Goal: Use online tool/utility: Use online tool/utility

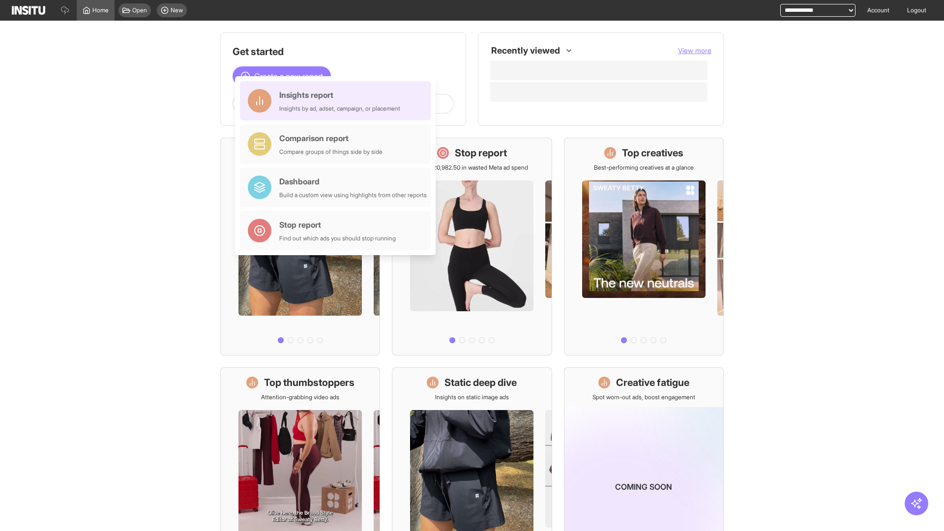
click at [338, 101] on div "Insights report Insights by ad, adset, campaign, or placement" at bounding box center [339, 101] width 121 height 24
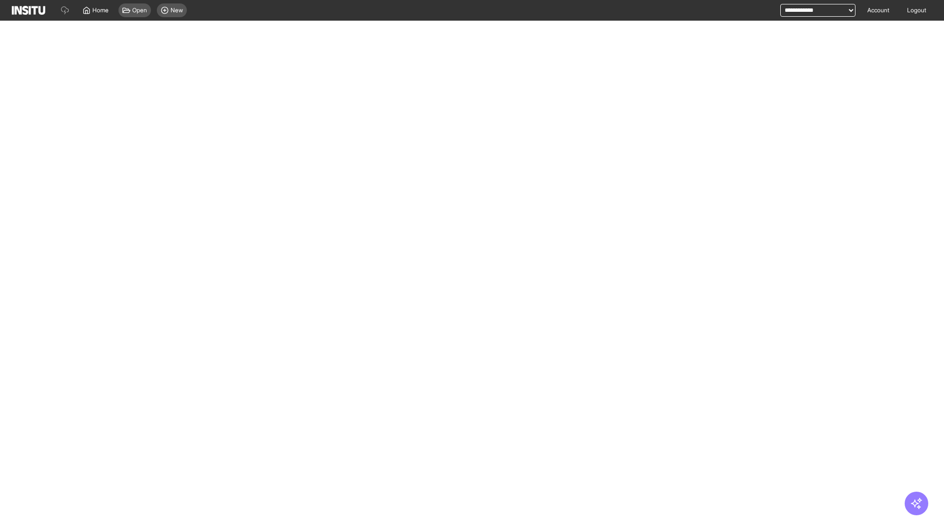
select select "**"
